Goal: Find specific page/section: Find specific page/section

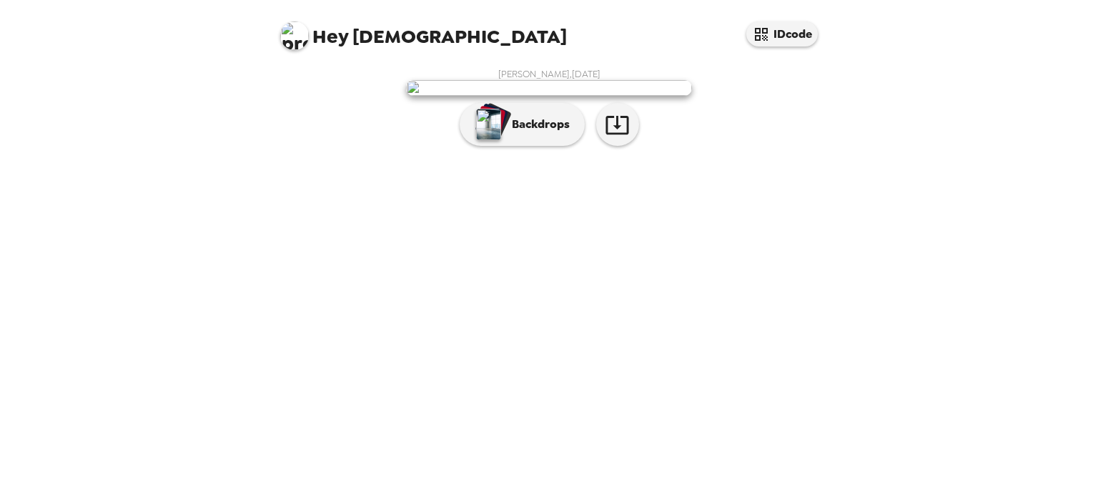
scroll to position [20, 0]
click at [535, 146] on button "Backdrops" at bounding box center [522, 124] width 125 height 43
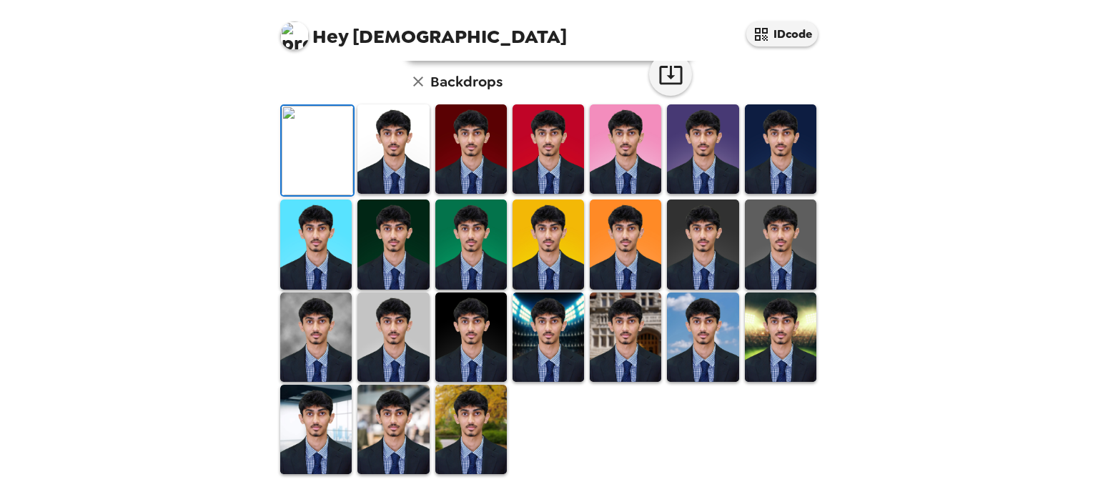
scroll to position [369, 0]
click at [535, 142] on img at bounding box center [547, 148] width 71 height 89
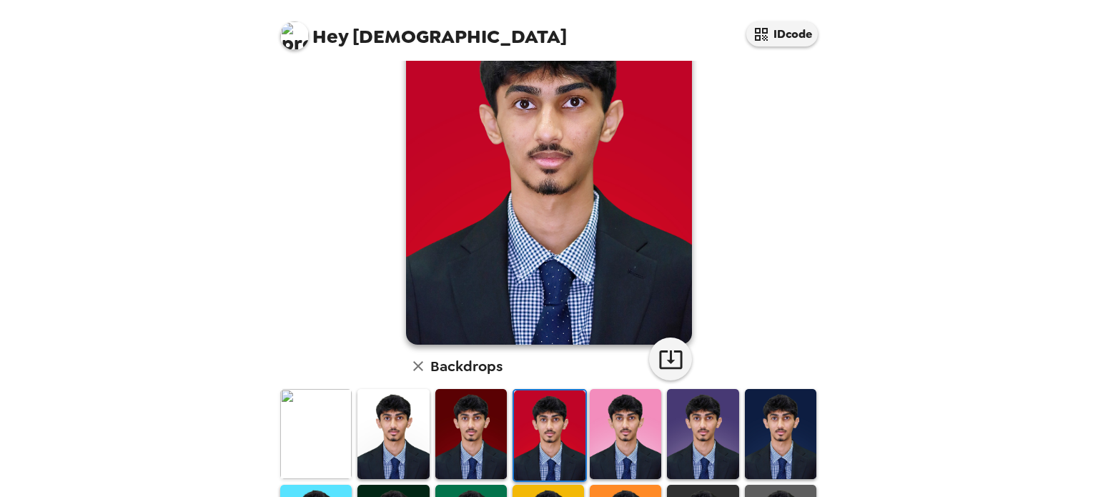
scroll to position [144, 0]
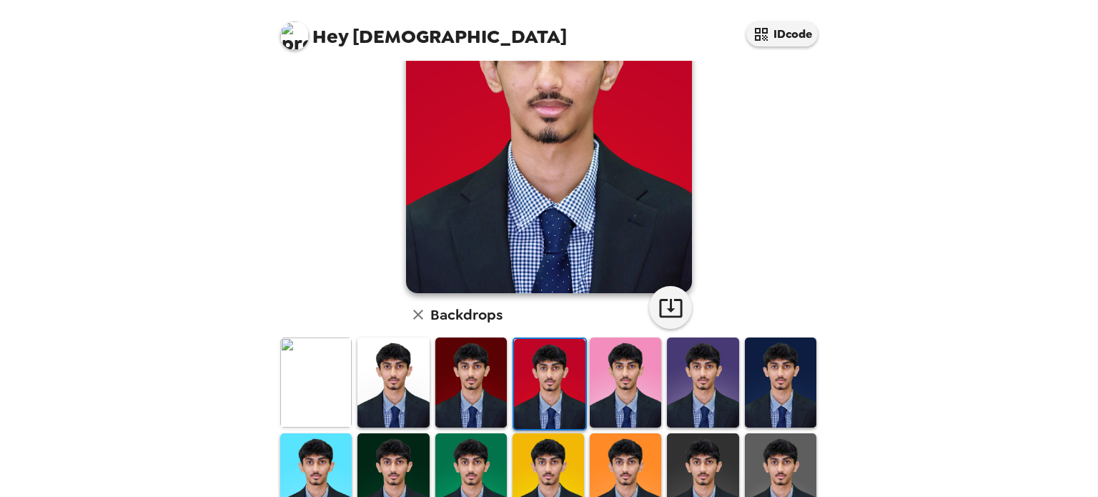
click at [388, 392] on img at bounding box center [392, 381] width 71 height 89
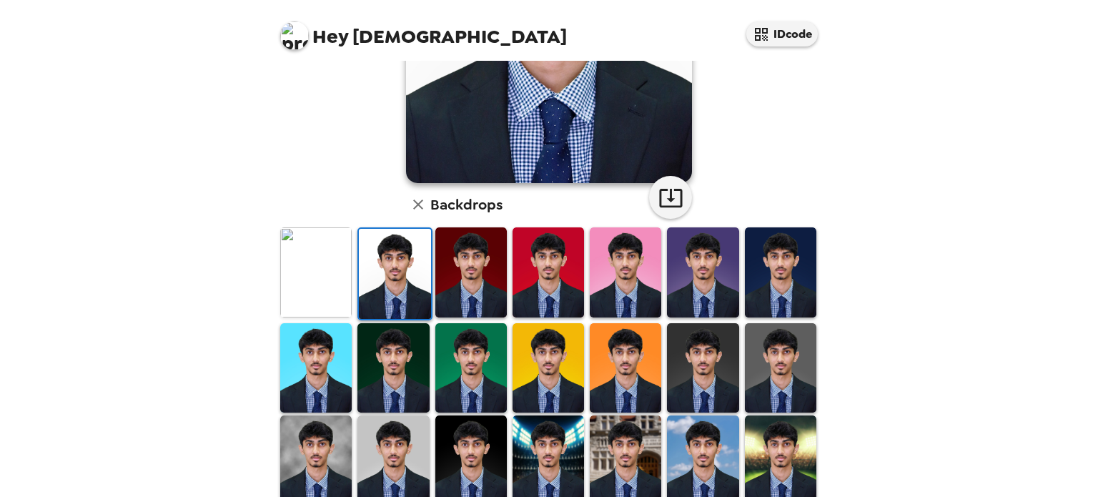
scroll to position [369, 0]
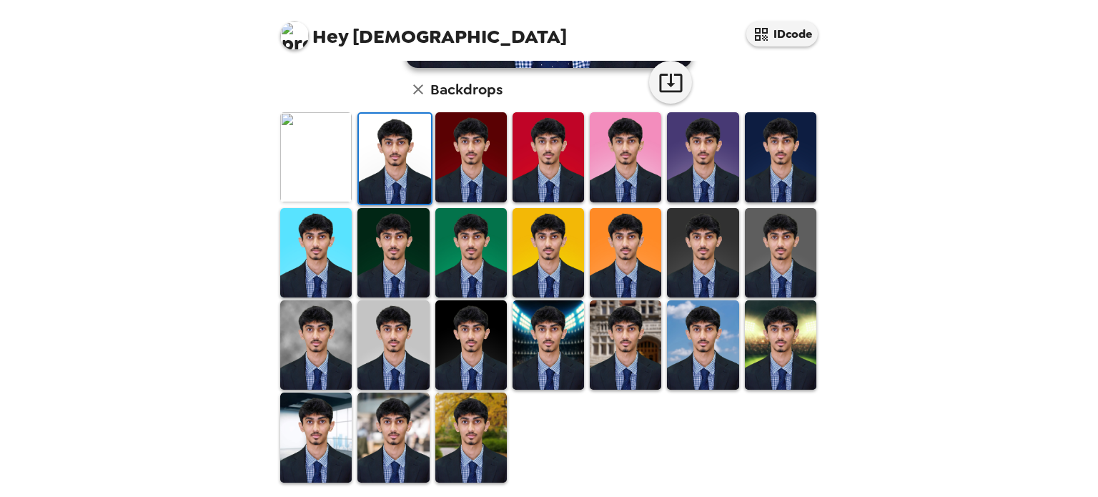
click at [620, 336] on img at bounding box center [625, 344] width 71 height 89
